Goal: Task Accomplishment & Management: Complete application form

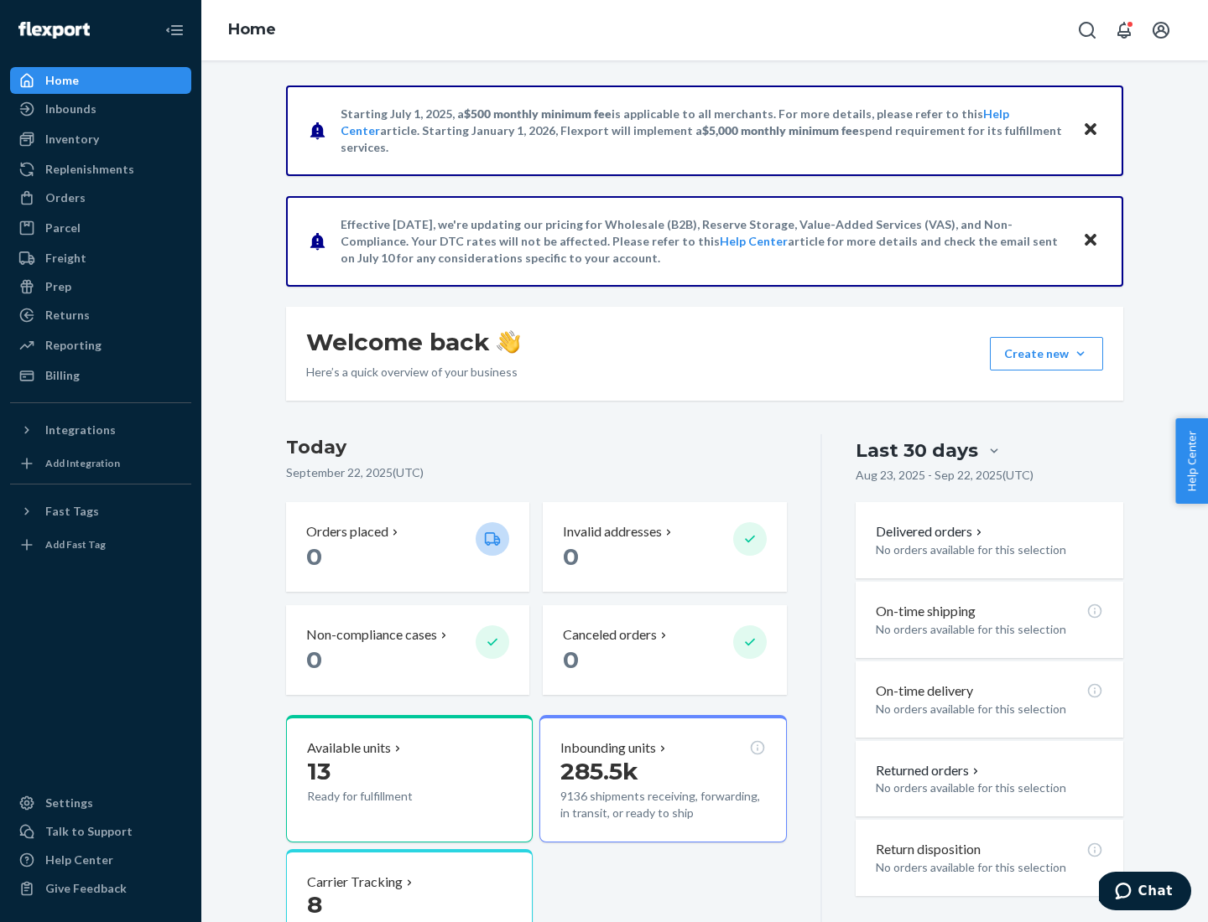
click at [87, 169] on div "Replenishments" at bounding box center [89, 169] width 89 height 17
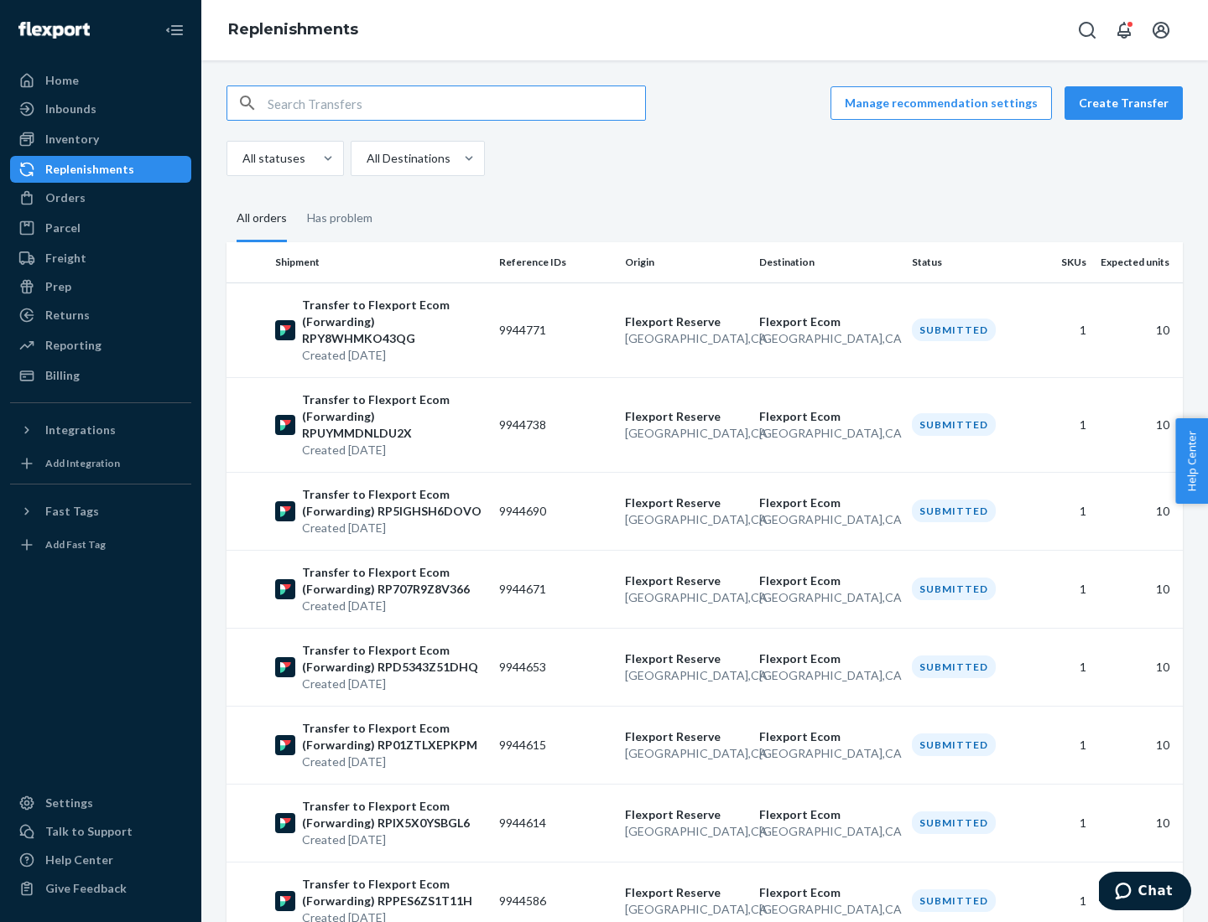
click at [1127, 103] on button "Create Transfer" at bounding box center [1123, 103] width 118 height 34
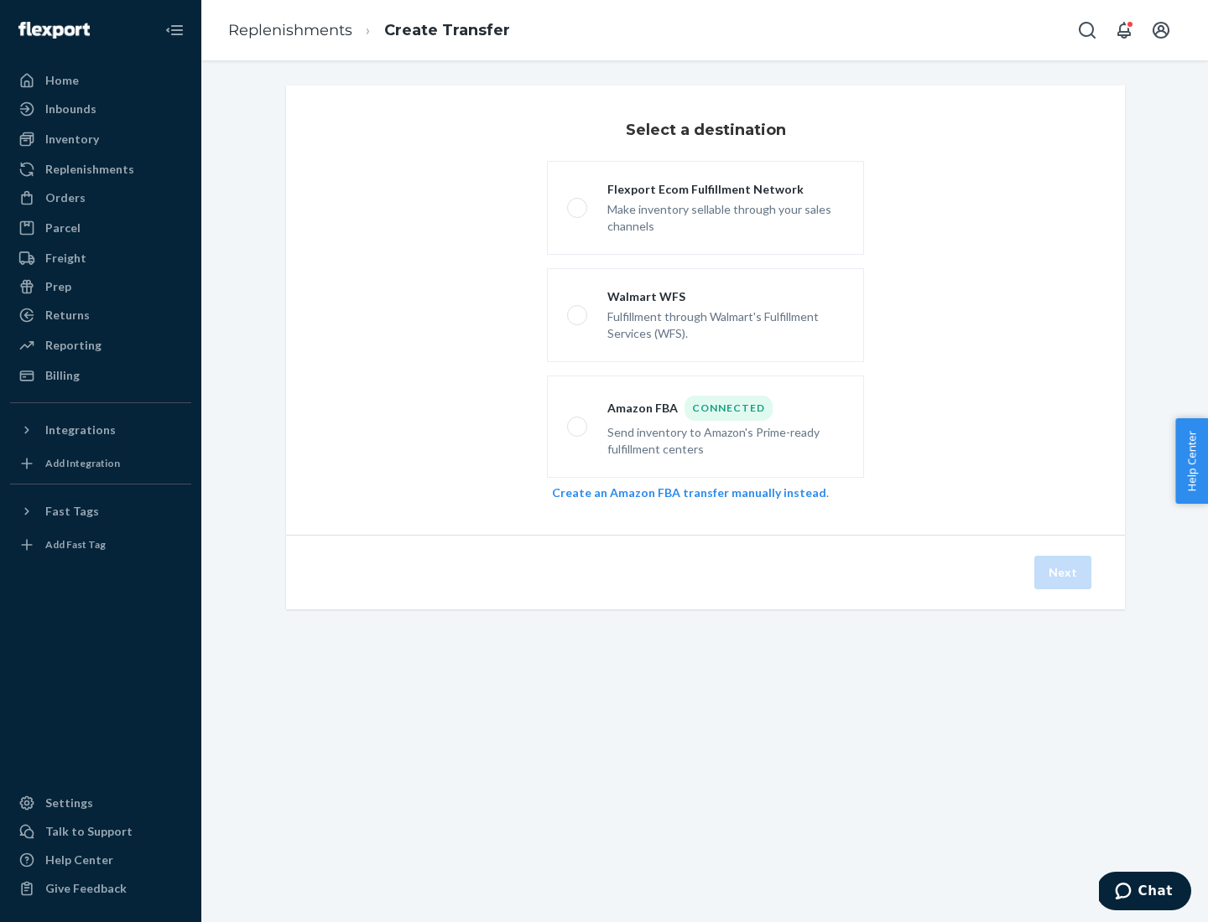
click at [725, 190] on div "Flexport Ecom Fulfillment Network" at bounding box center [725, 189] width 236 height 17
click at [578, 203] on input "Flexport Ecom Fulfillment Network Make inventory sellable through your sales ch…" at bounding box center [572, 208] width 11 height 11
radio input "true"
click at [1063, 573] on button "Next" at bounding box center [1062, 573] width 57 height 34
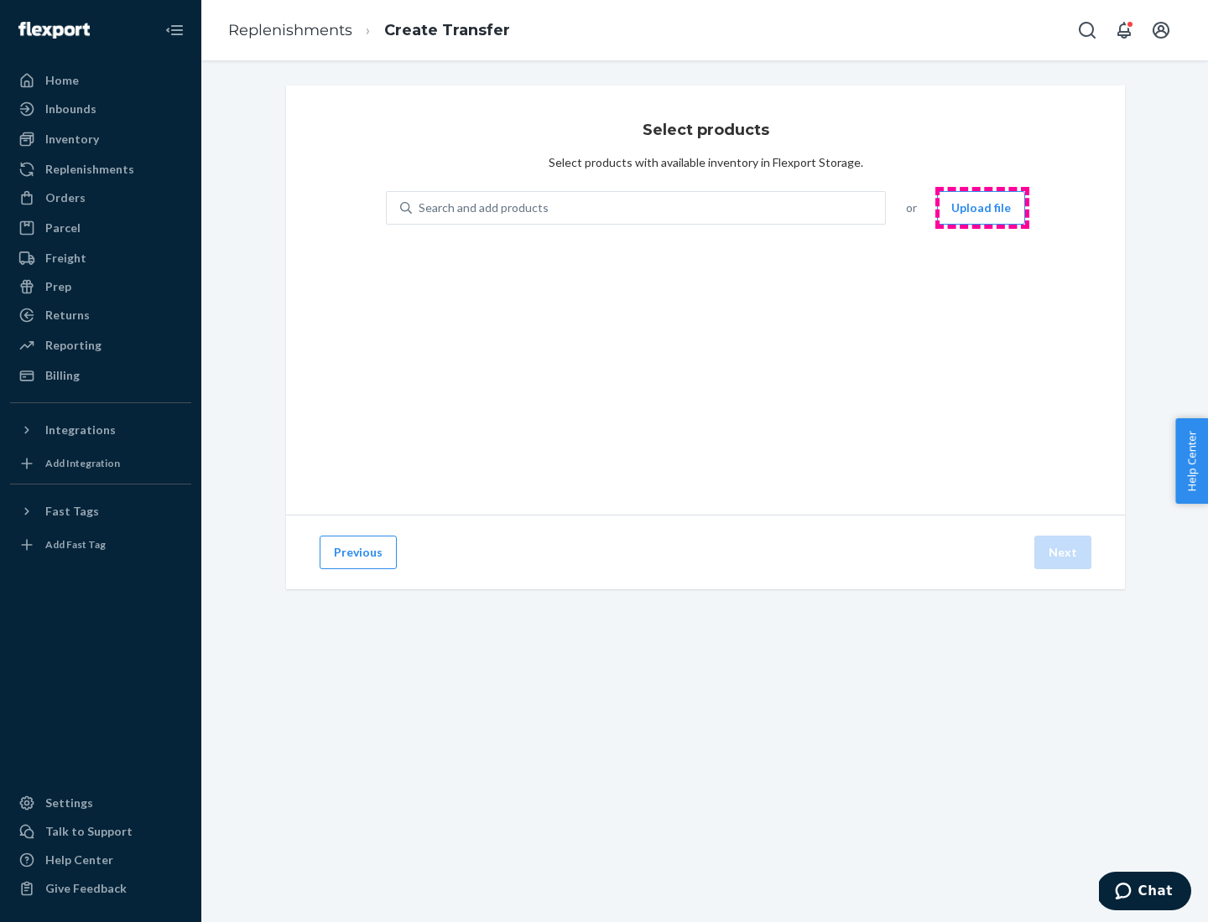
click at [982, 208] on button "Upload file" at bounding box center [981, 208] width 88 height 34
